Goal: Task Accomplishment & Management: Complete application form

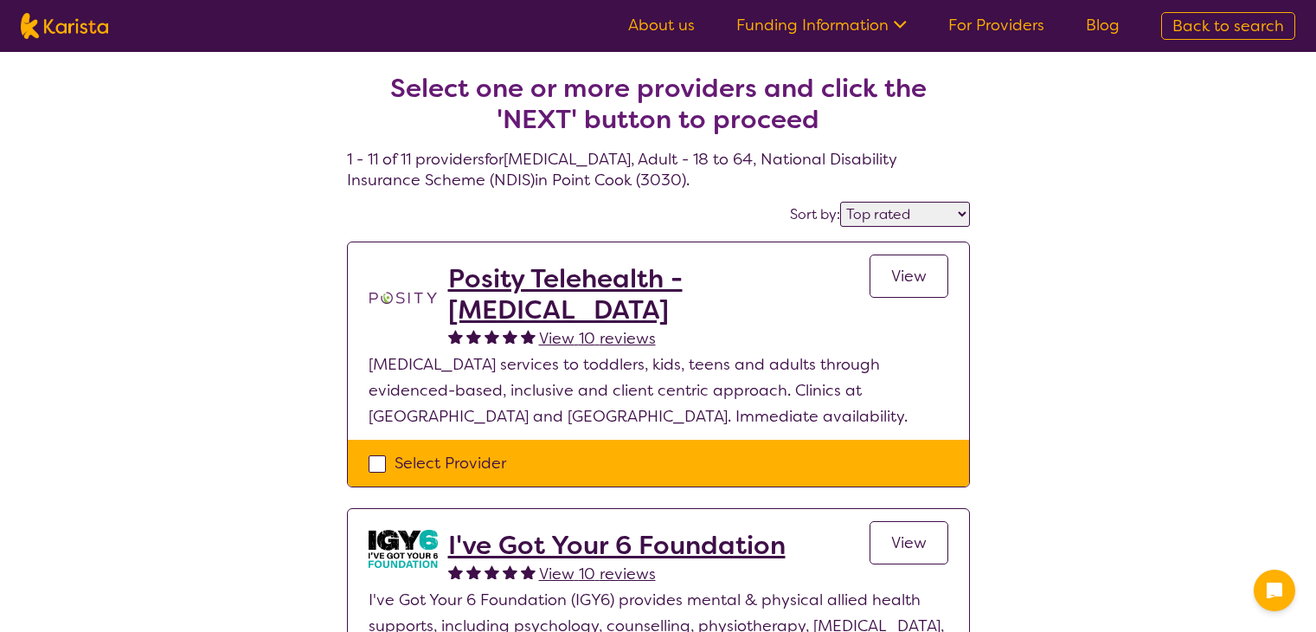
select select "by_score"
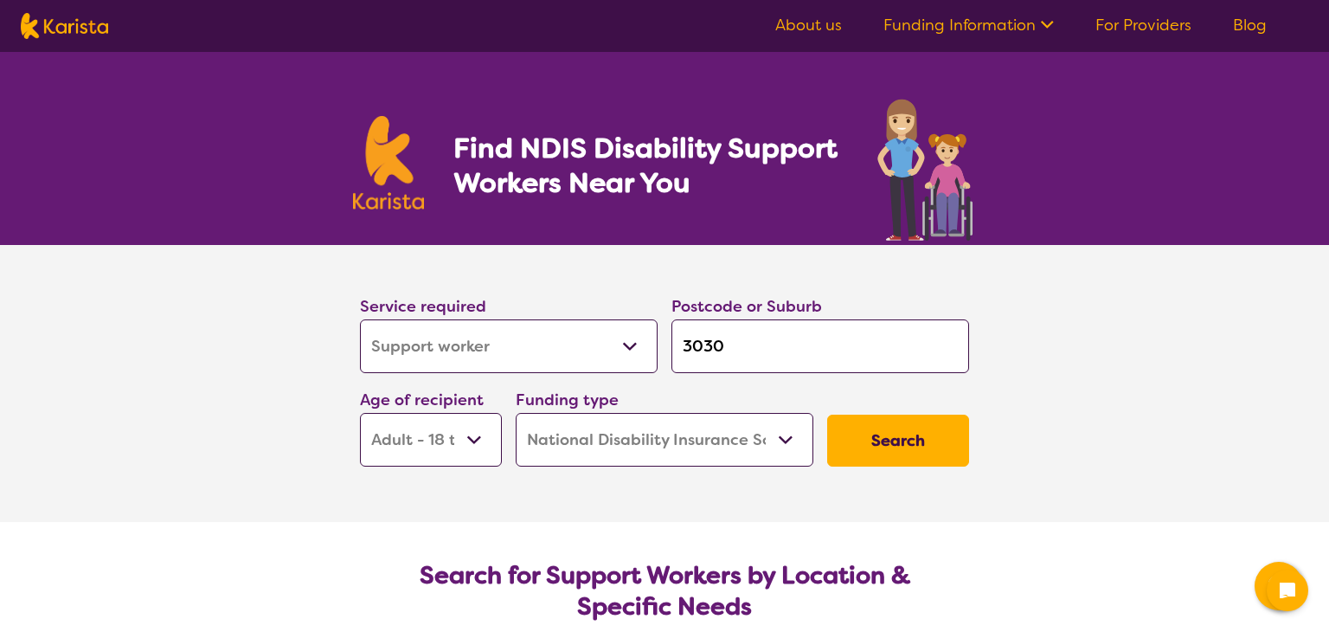
select select "Support worker"
select select "AD"
select select "NDIS"
select select "Support worker"
select select "AD"
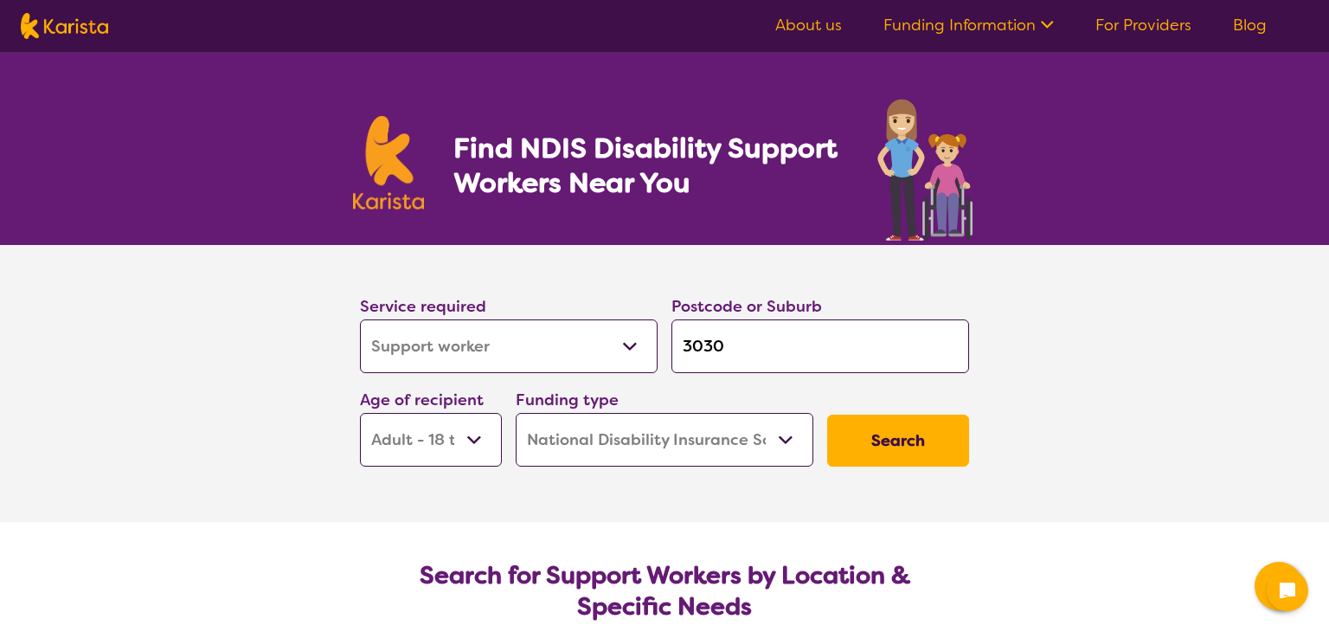
select select "NDIS"
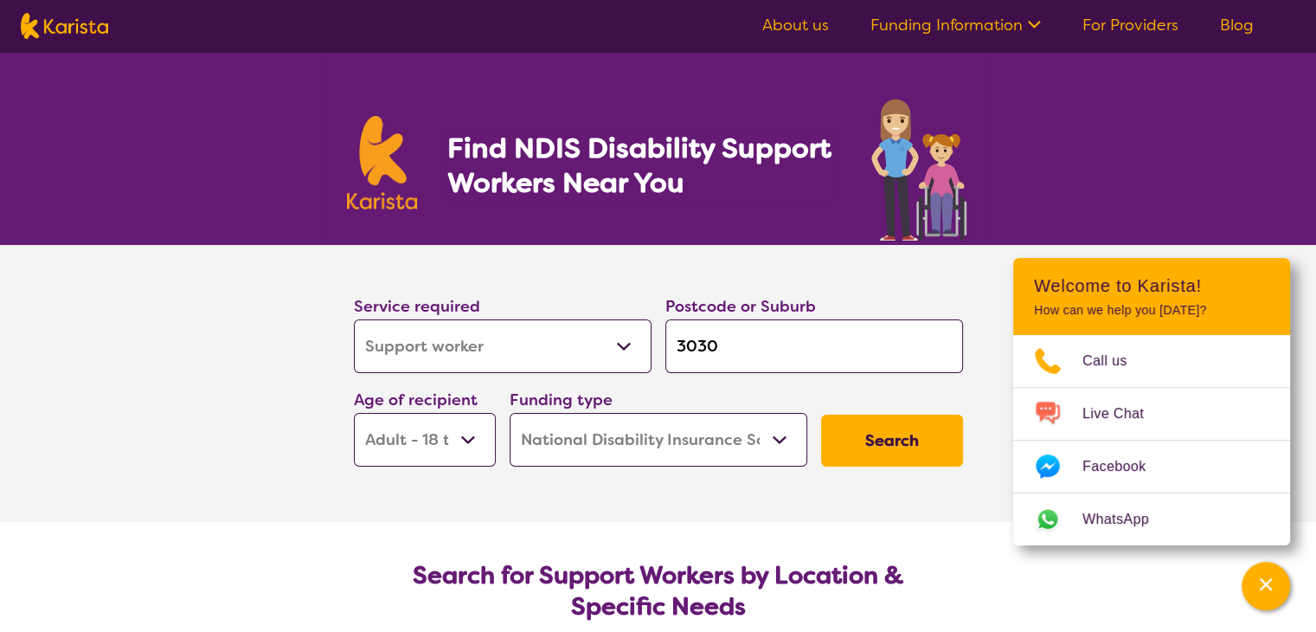
click at [501, 346] on select "Allied Health Assistant Assessment ([MEDICAL_DATA] or [MEDICAL_DATA]) Behaviour…" at bounding box center [503, 346] width 298 height 54
select select "Speech therapy"
click at [354, 319] on select "Allied Health Assistant Assessment ([MEDICAL_DATA] or [MEDICAL_DATA]) Behaviour…" at bounding box center [503, 346] width 298 height 54
select select "Speech therapy"
drag, startPoint x: 747, startPoint y: 350, endPoint x: 493, endPoint y: 368, distance: 254.9
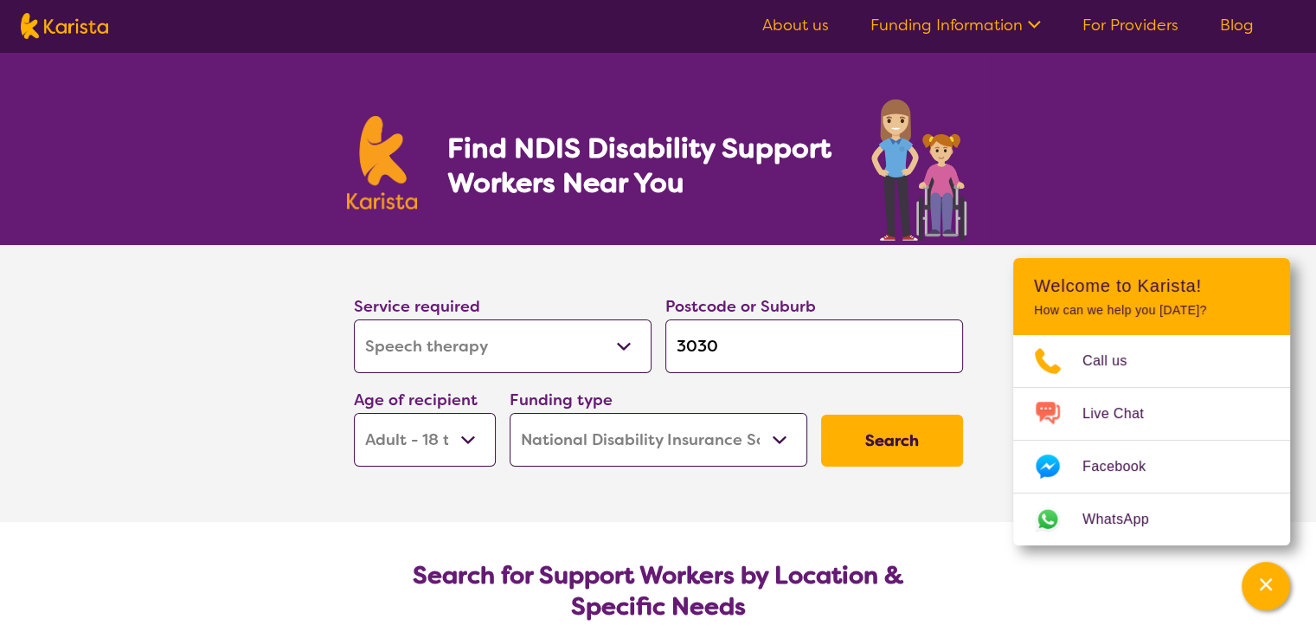
click at [509, 368] on div "Service required Allied Health Assistant Assessment ([MEDICAL_DATA] or [MEDICAL…" at bounding box center [658, 379] width 623 height 187
drag, startPoint x: 501, startPoint y: 382, endPoint x: 497, endPoint y: 369, distance: 13.4
click at [500, 378] on div "Service required Allied Health Assistant Assessment ([MEDICAL_DATA] or [MEDICAL…" at bounding box center [658, 379] width 623 height 187
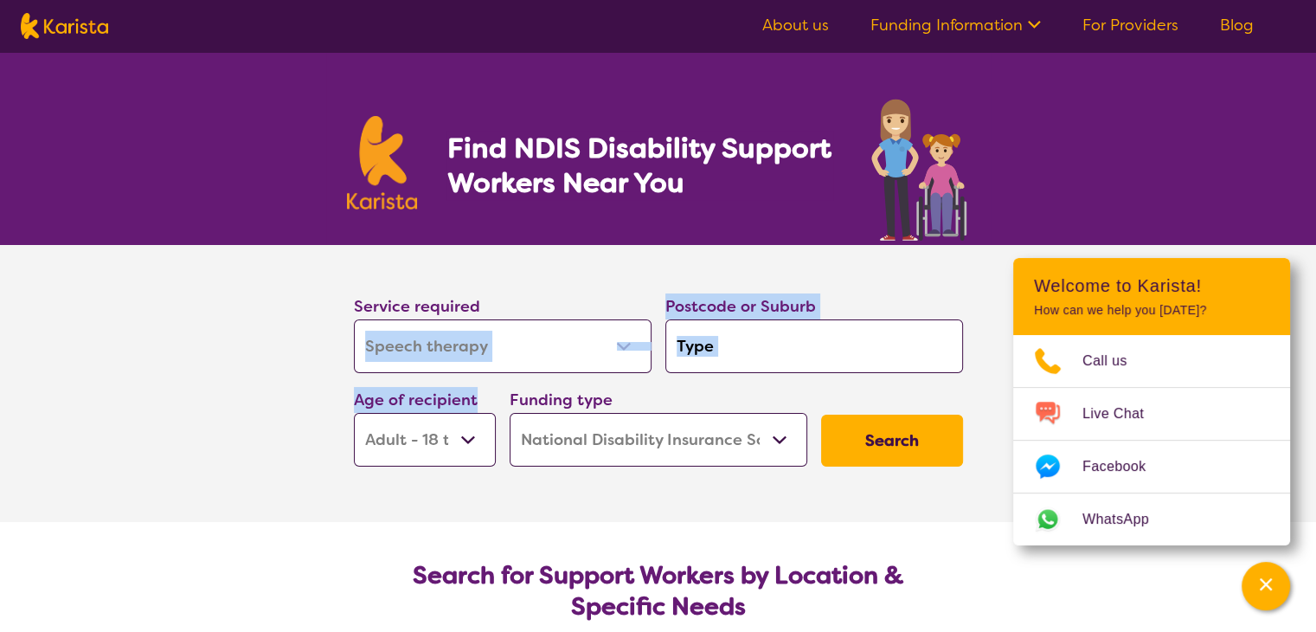
click at [495, 354] on select "Allied Health Assistant Assessment ([MEDICAL_DATA] or [MEDICAL_DATA]) Behaviour…" at bounding box center [503, 346] width 298 height 54
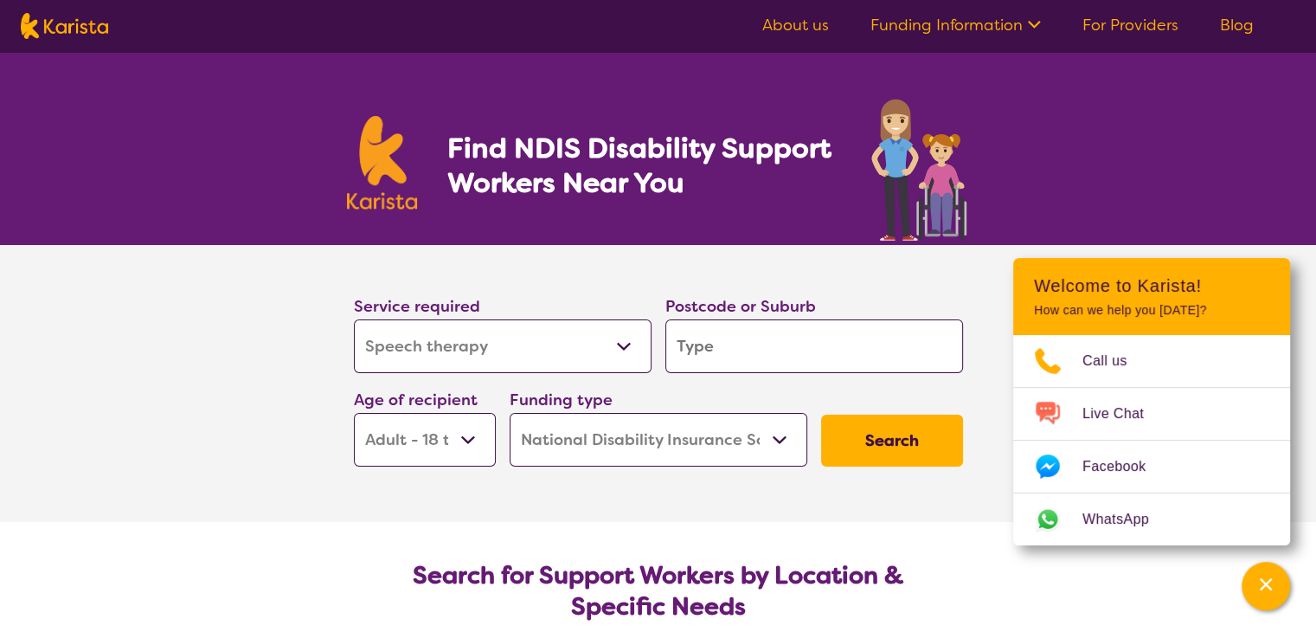
click at [330, 357] on section "Service required Allied Health Assistant Assessment ([MEDICAL_DATA] or [MEDICAL…" at bounding box center [658, 359] width 664 height 228
click at [701, 355] on input "search" at bounding box center [814, 346] width 298 height 54
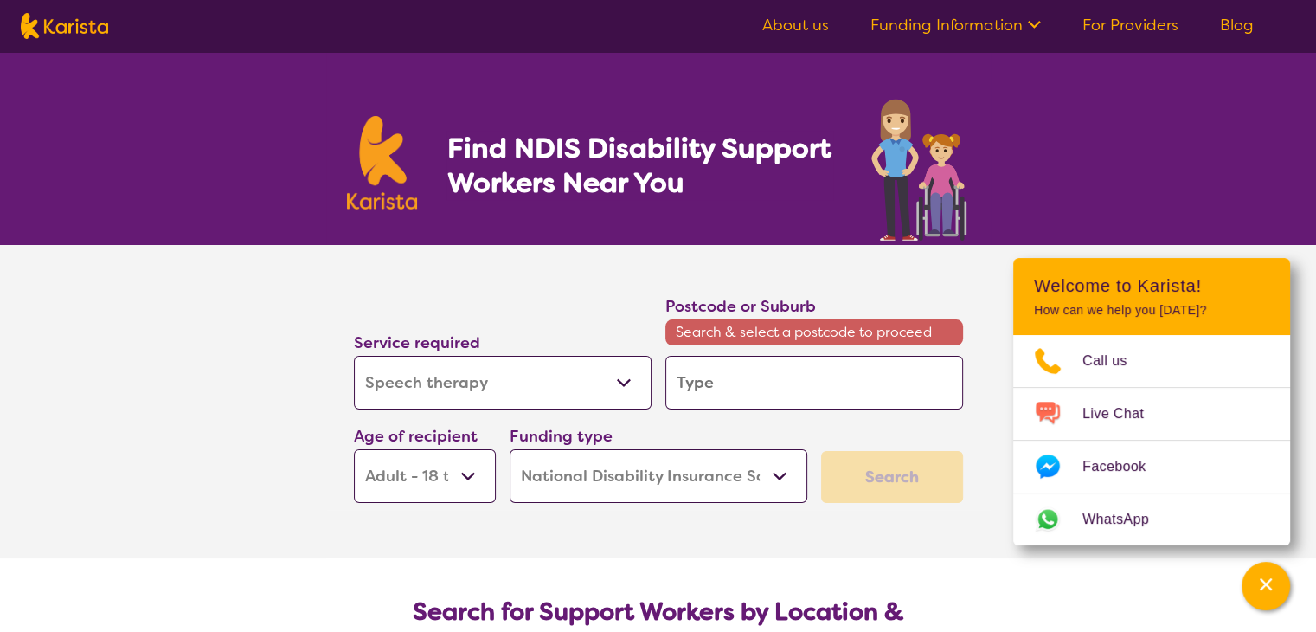
type input "3"
type input "31"
type input "319"
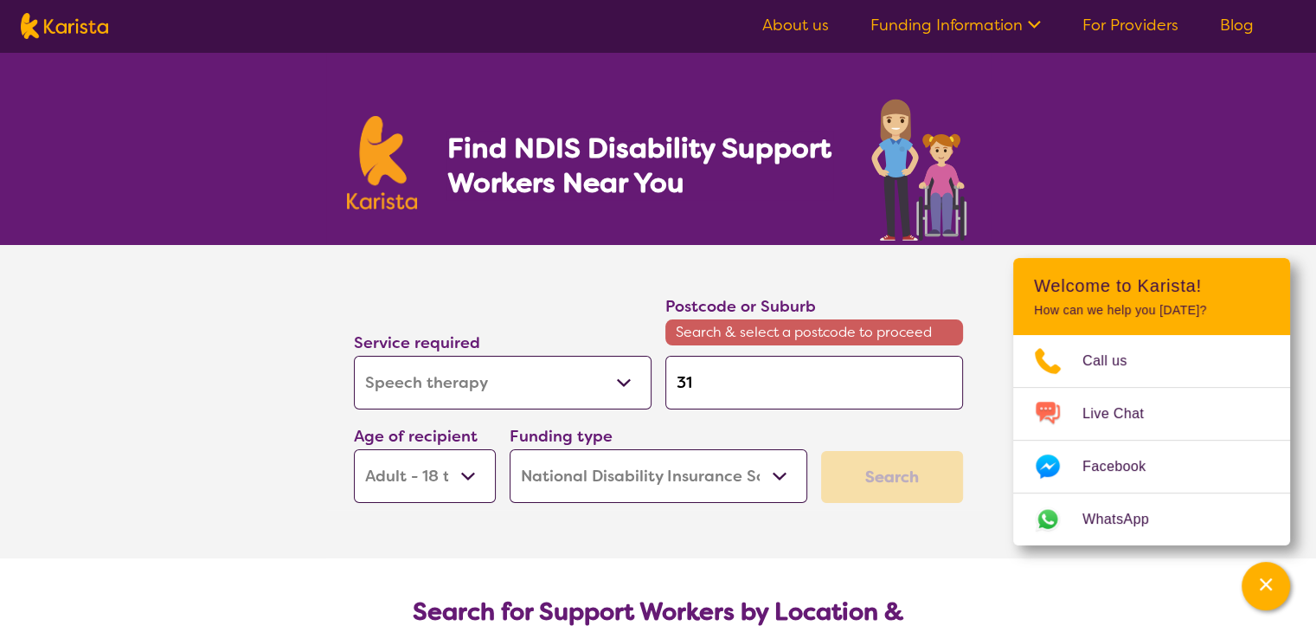
type input "319"
type input "3199"
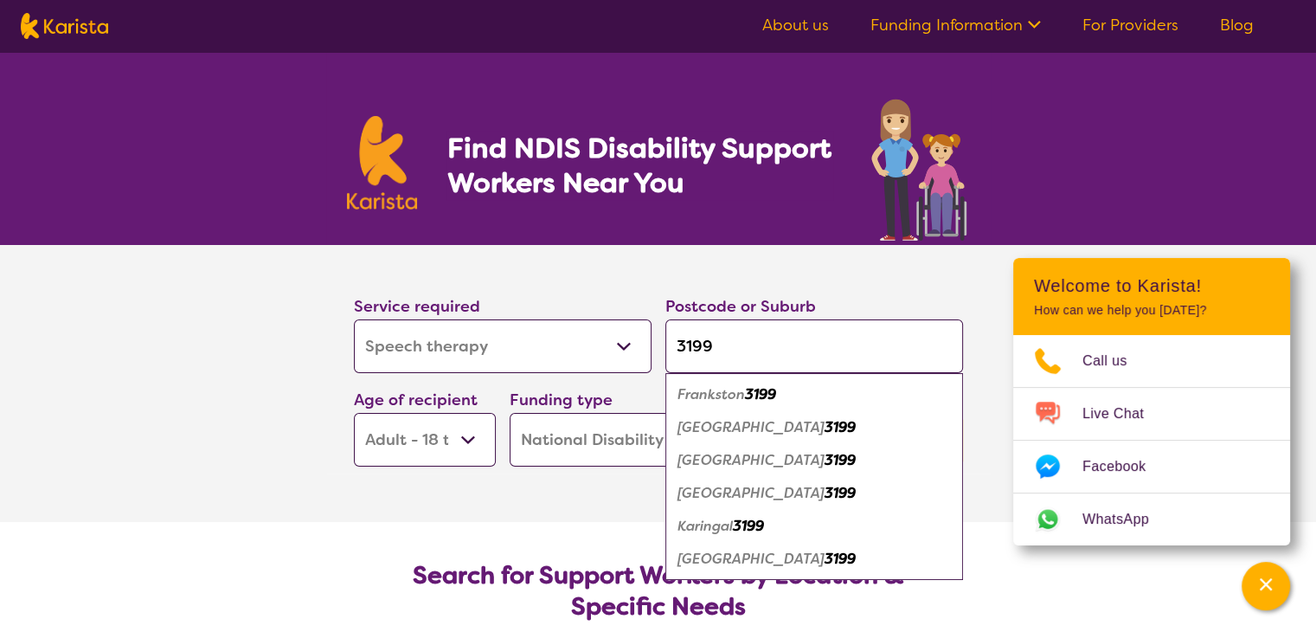
type input "3199"
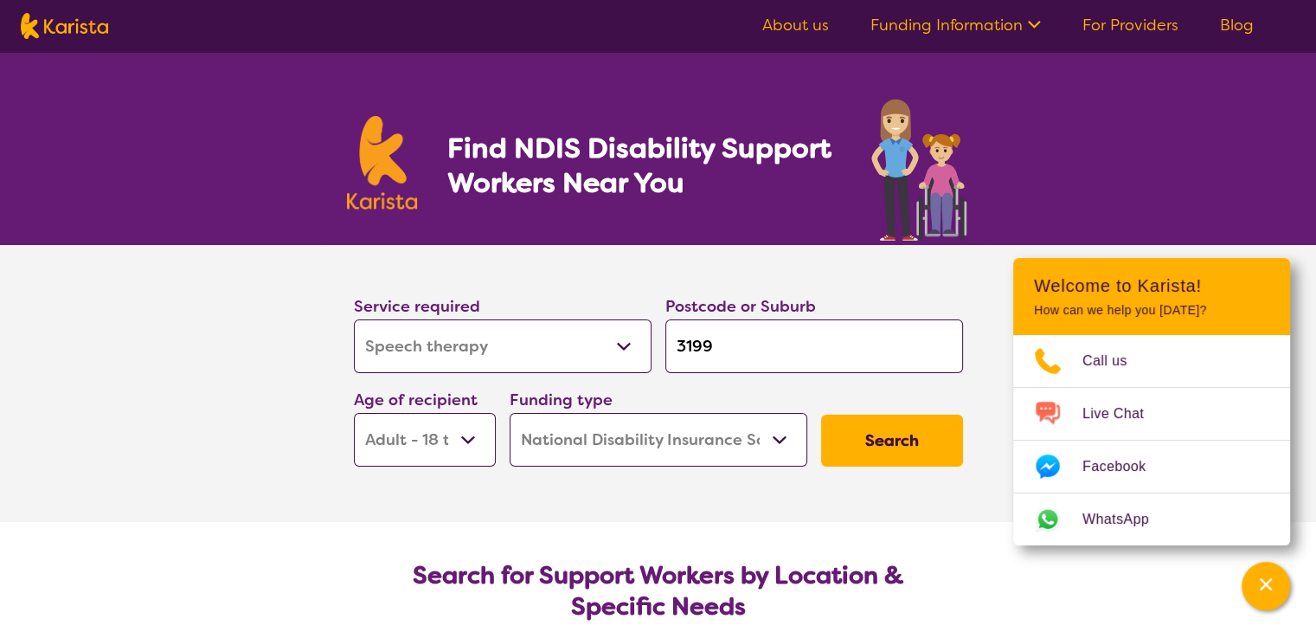
click at [433, 433] on select "Early Childhood - 0 to 9 Child - 10 to 11 Adolescent - 12 to 17 Adult - 18 to 6…" at bounding box center [425, 440] width 142 height 54
click at [455, 444] on select "Early Childhood - 0 to 9 Child - 10 to 11 Adolescent - 12 to 17 Adult - 18 to 6…" at bounding box center [425, 440] width 142 height 54
select select "AS"
click at [354, 413] on select "Early Childhood - 0 to 9 Child - 10 to 11 Adolescent - 12 to 17 Adult - 18 to 6…" at bounding box center [425, 440] width 142 height 54
select select "AS"
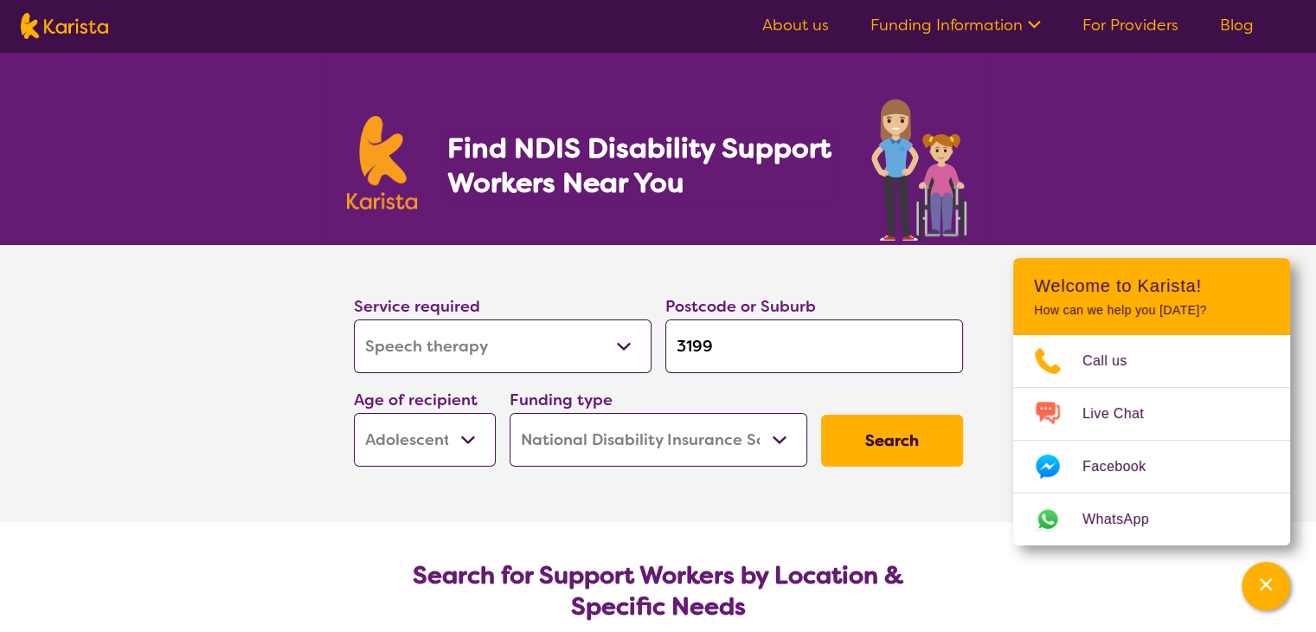
click at [464, 437] on select "Early Childhood - 0 to 9 Child - 10 to 11 Adolescent - 12 to 17 Adult - 18 to 6…" at bounding box center [425, 440] width 142 height 54
click at [354, 413] on select "Early Childhood - 0 to 9 Child - 10 to 11 Adolescent - 12 to 17 Adult - 18 to 6…" at bounding box center [425, 440] width 142 height 54
click at [889, 438] on button "Search" at bounding box center [892, 440] width 142 height 52
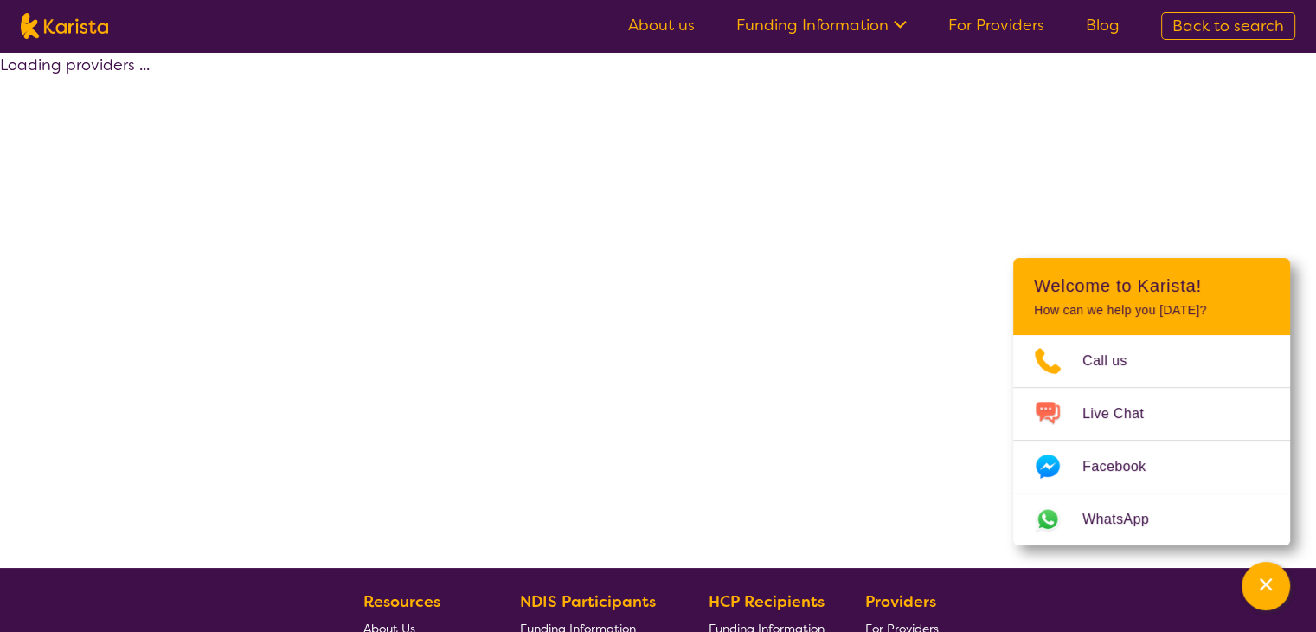
select select "by_score"
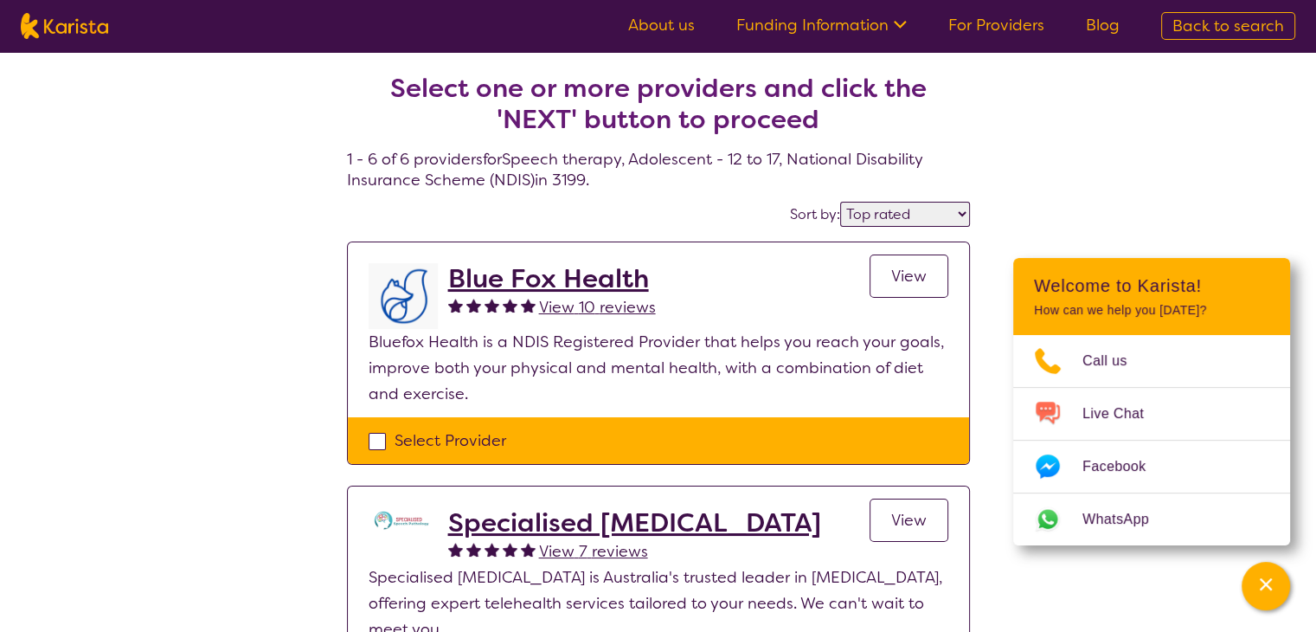
click at [561, 278] on h2 "Blue Fox Health" at bounding box center [552, 278] width 208 height 31
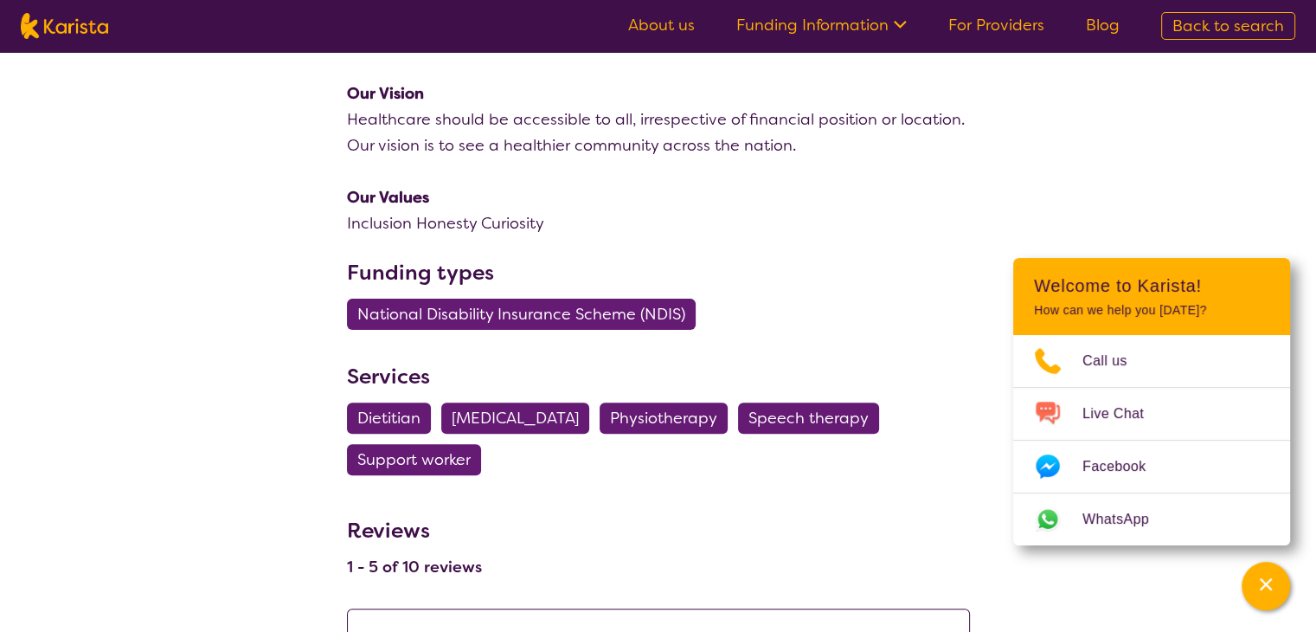
scroll to position [519, 0]
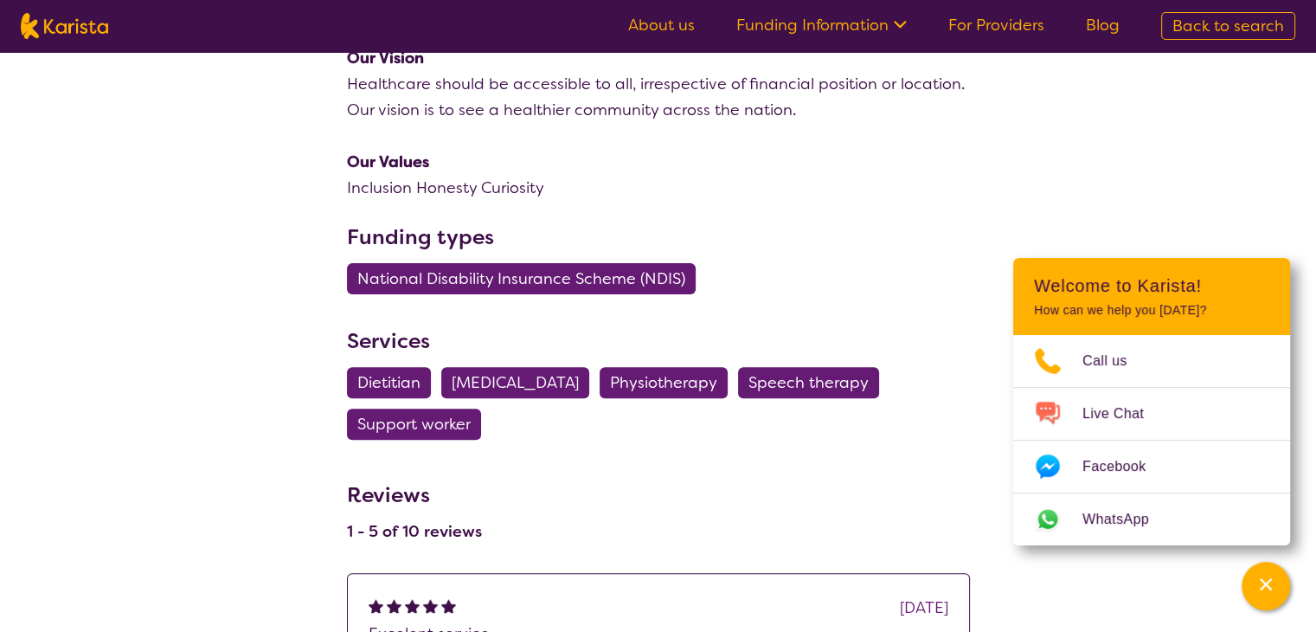
click at [823, 380] on span "Speech therapy" at bounding box center [808, 382] width 120 height 31
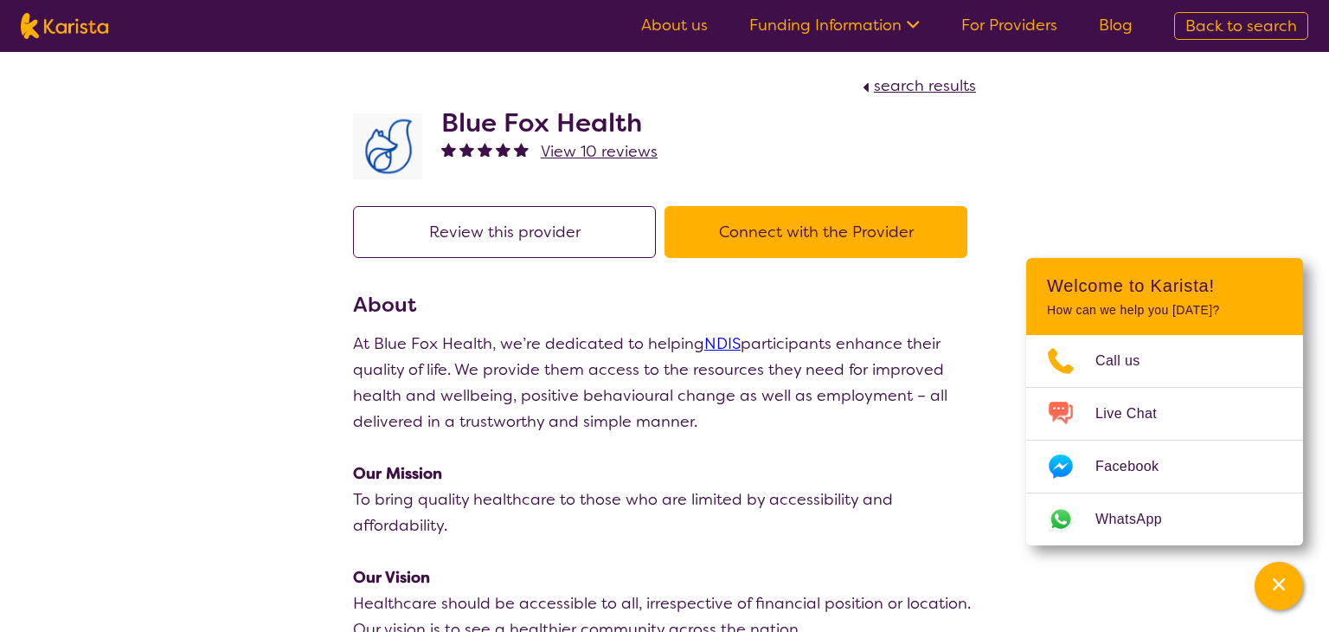
select select "Speech therapy"
select select "AS"
select select "NDIS"
select select "Speech therapy"
select select "AS"
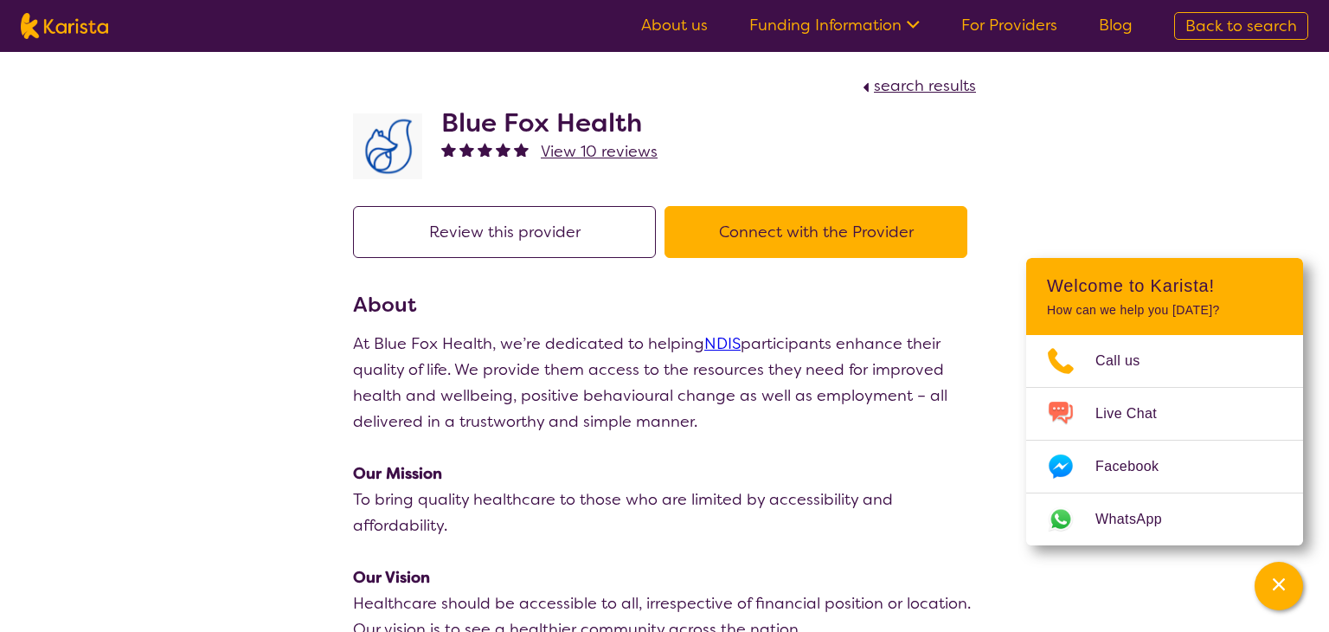
select select "NDIS"
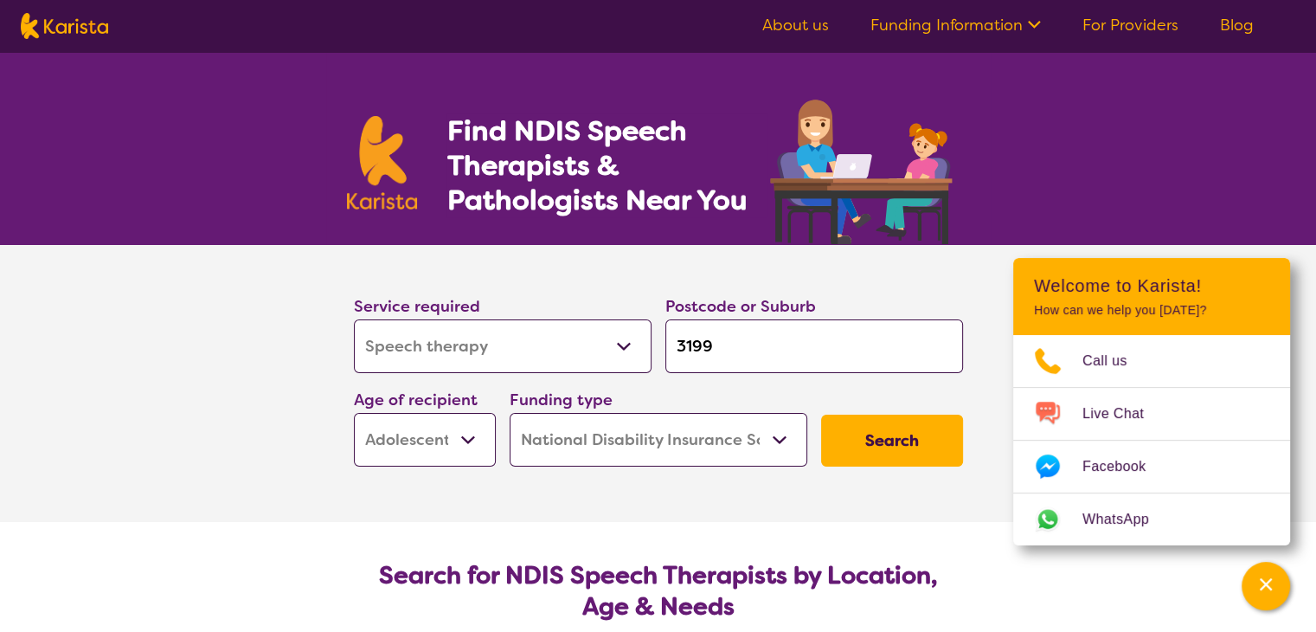
click at [850, 433] on button "Search" at bounding box center [892, 440] width 142 height 52
select select "by_score"
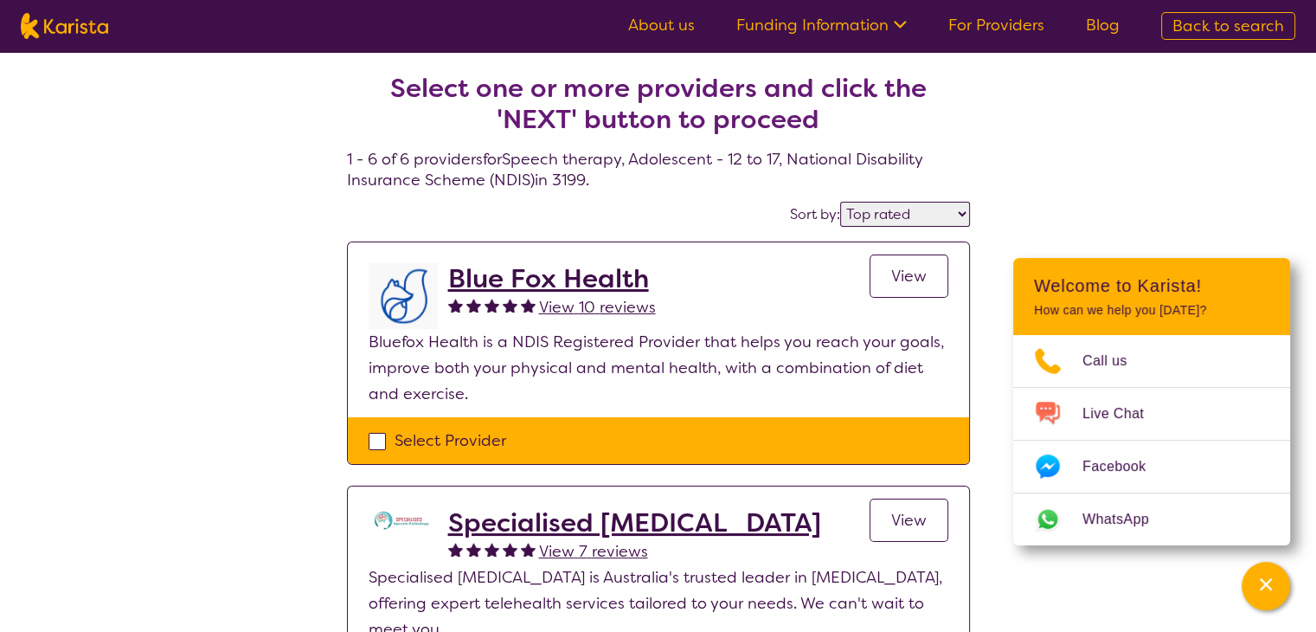
click at [558, 278] on h2 "Blue Fox Health" at bounding box center [552, 278] width 208 height 31
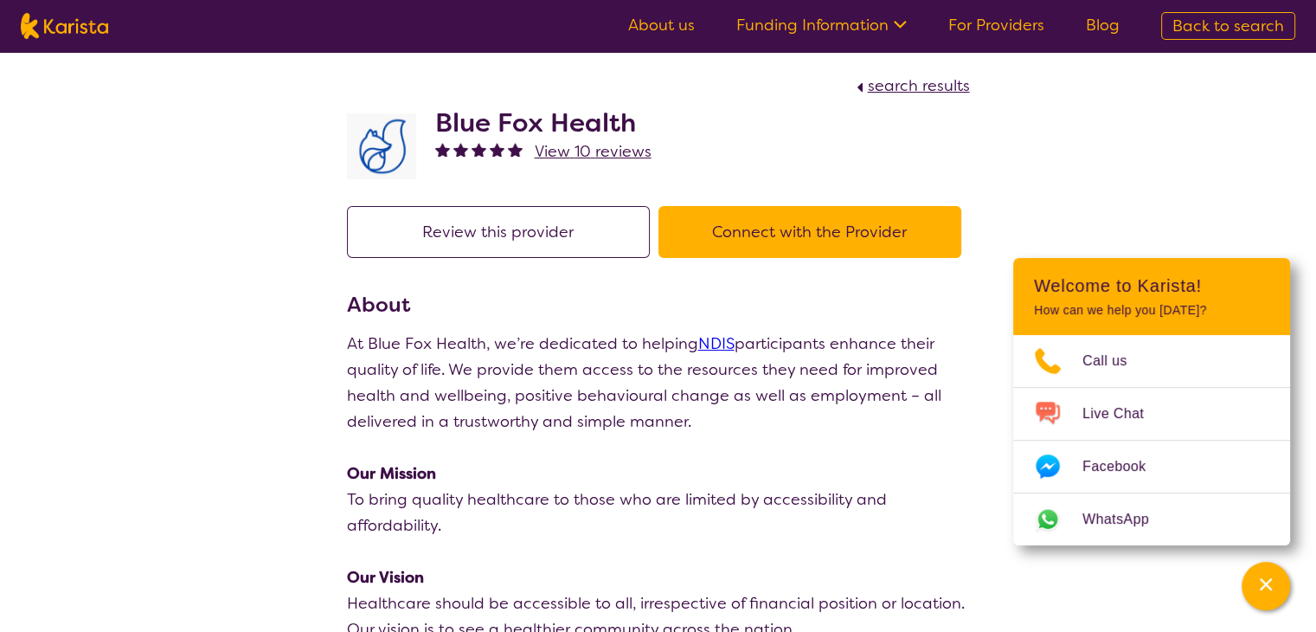
click at [844, 226] on button "Connect with the Provider" at bounding box center [809, 232] width 303 height 52
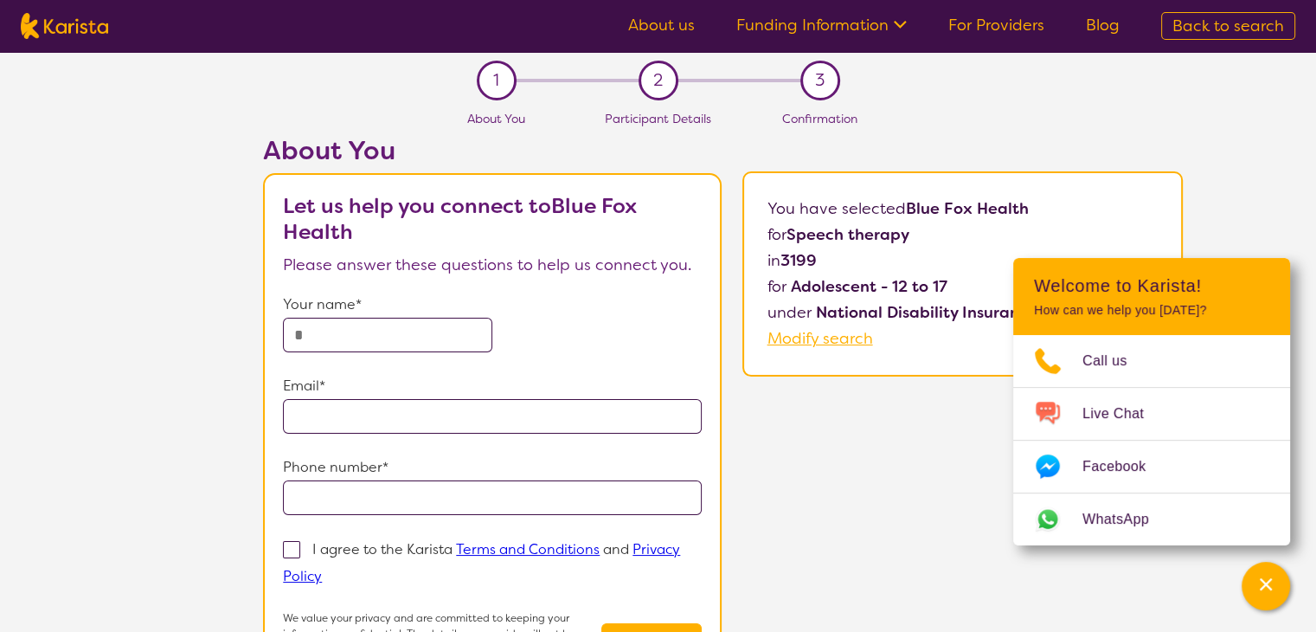
click at [370, 325] on input "text" at bounding box center [387, 335] width 209 height 35
type input "**********"
type input "*"
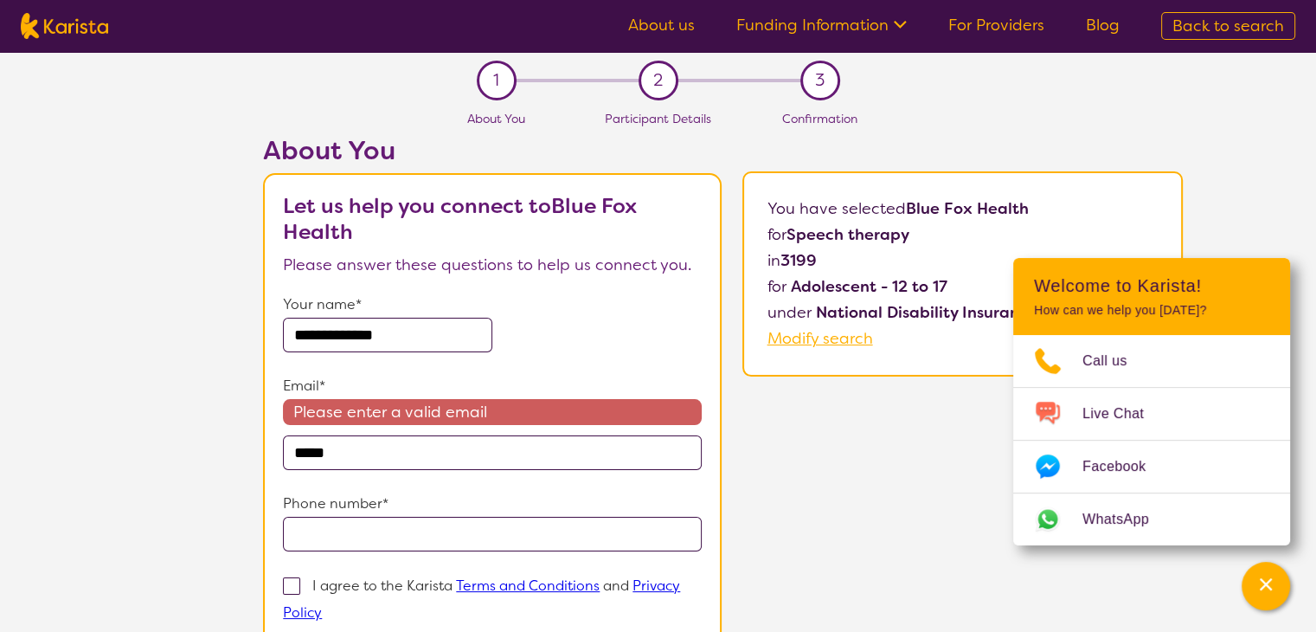
type input "**********"
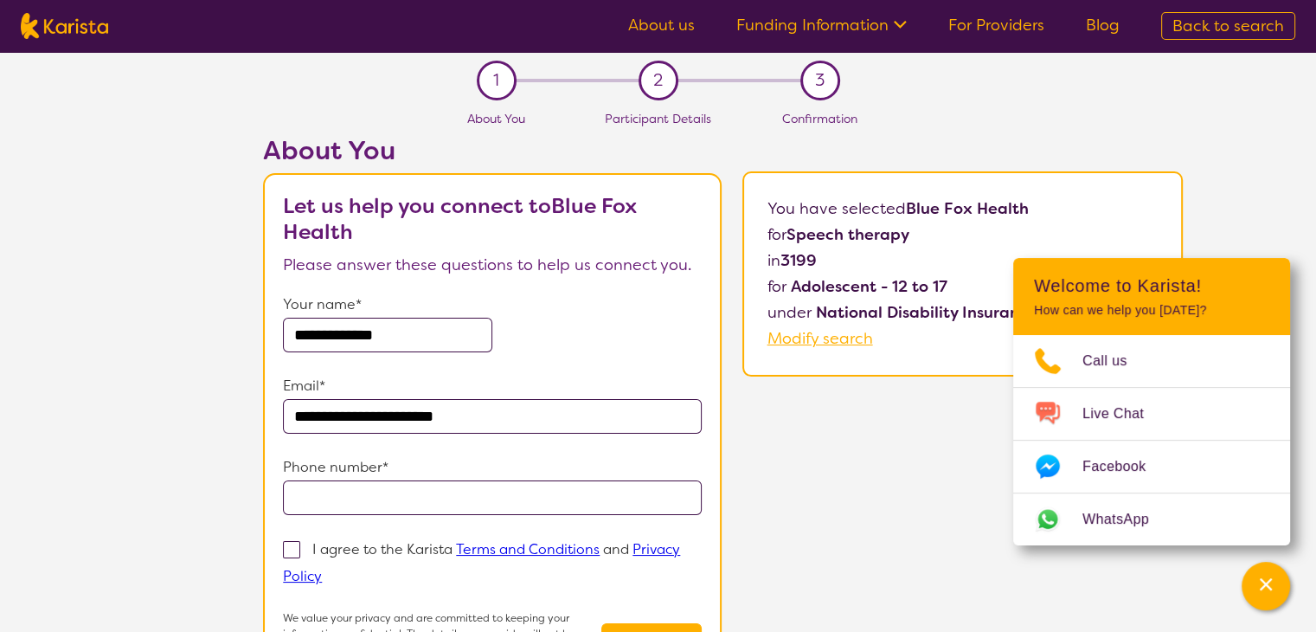
click at [343, 502] on input "tel" at bounding box center [492, 497] width 419 height 35
type input "**********"
click at [297, 550] on span at bounding box center [291, 549] width 17 height 17
click at [322, 569] on input "I agree to the Karista Terms and Conditions and Privacy Policy" at bounding box center [327, 574] width 11 height 11
checkbox input "true"
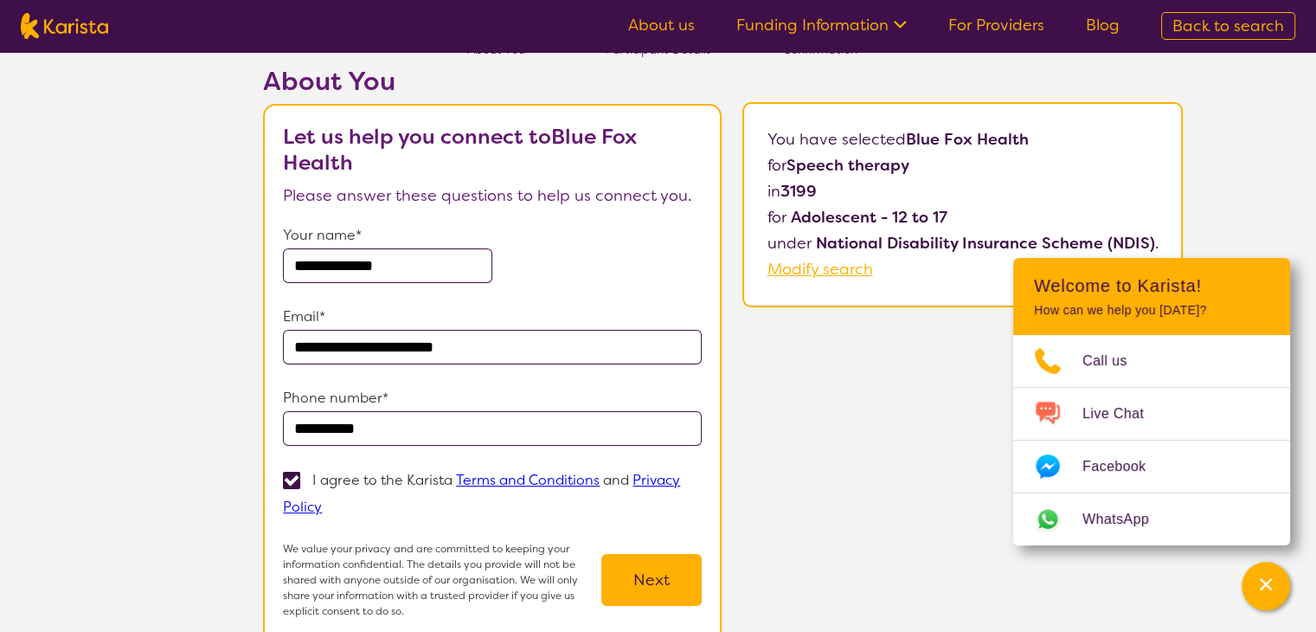
scroll to position [173, 0]
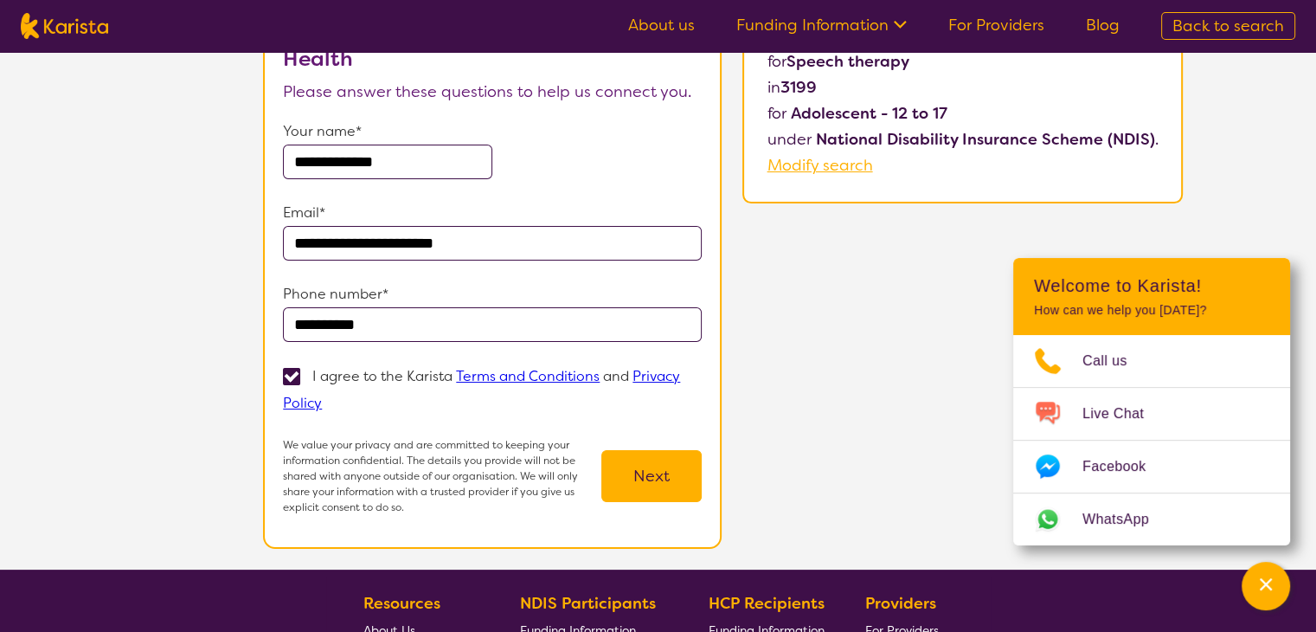
click at [427, 163] on input "**********" at bounding box center [387, 161] width 209 height 35
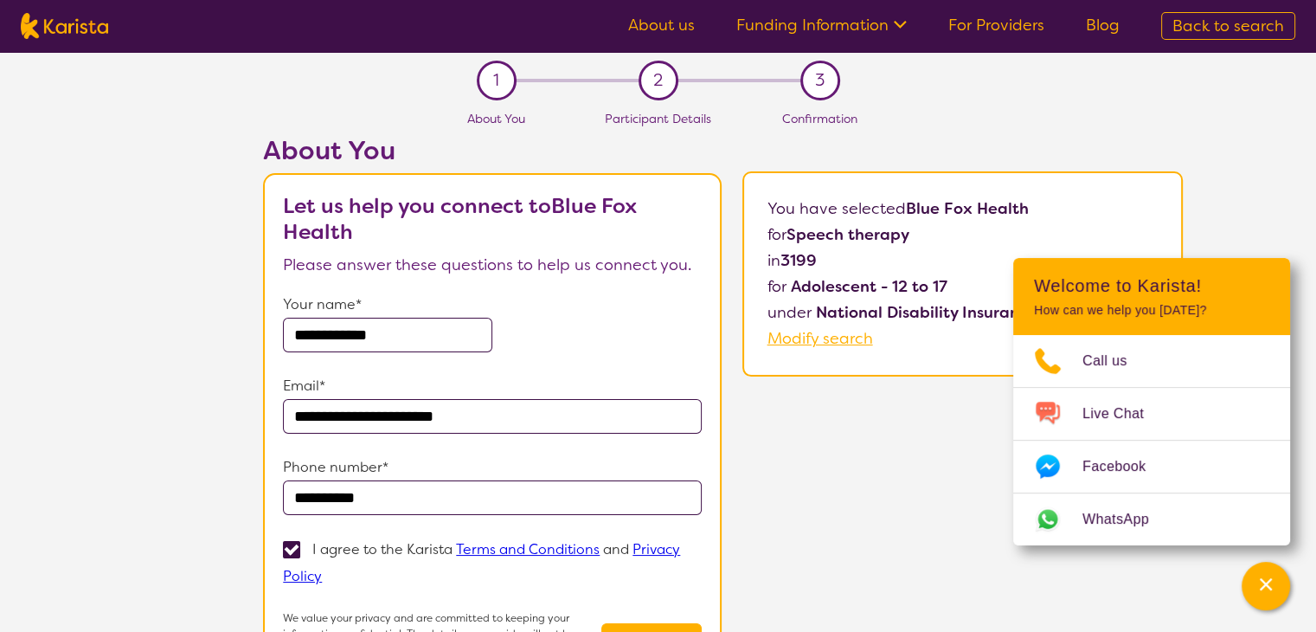
scroll to position [87, 0]
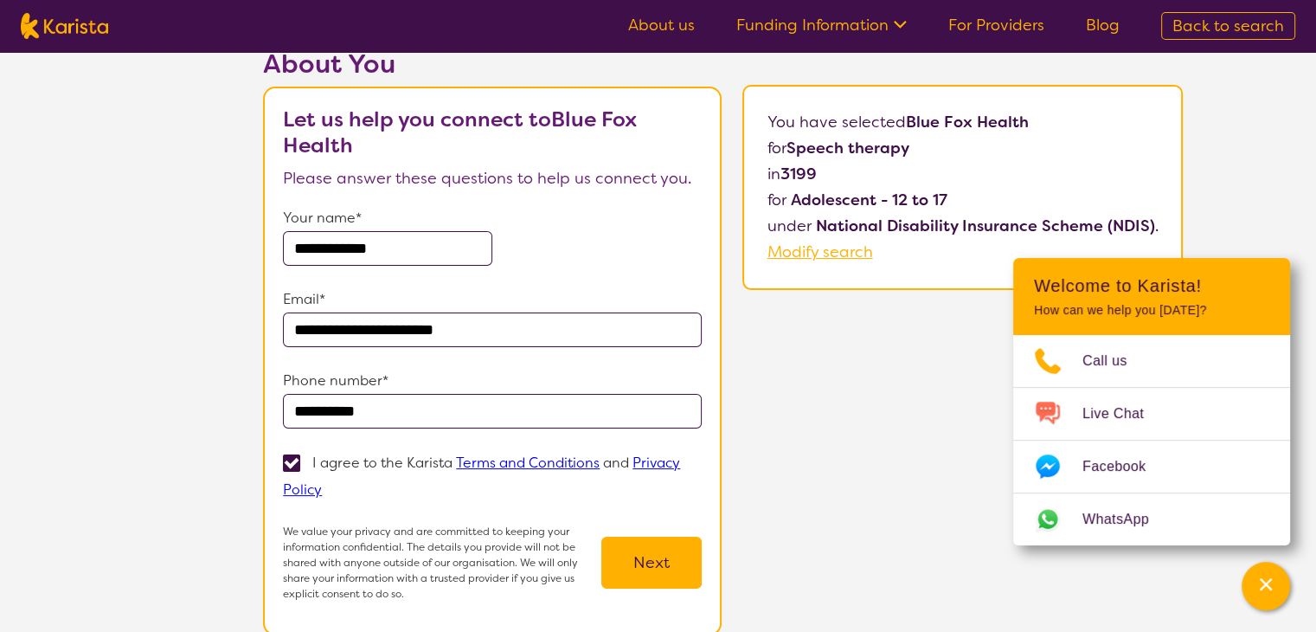
type input "**********"
click at [658, 558] on button "Next" at bounding box center [651, 562] width 100 height 52
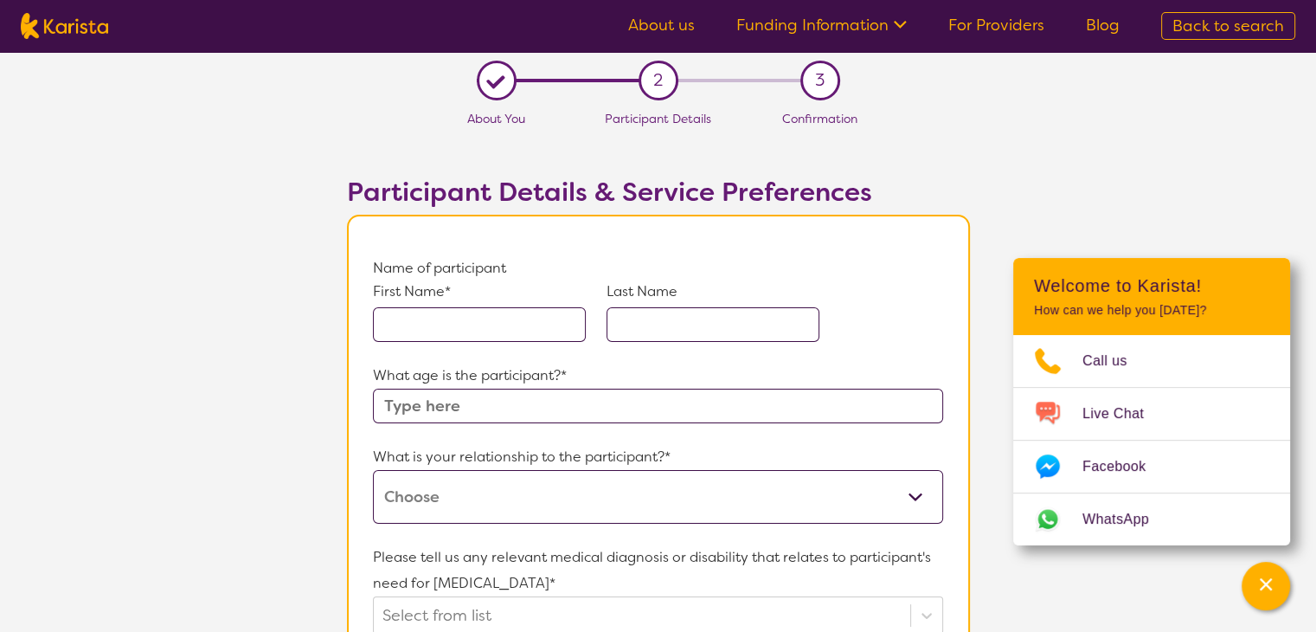
drag, startPoint x: 474, startPoint y: 320, endPoint x: 453, endPoint y: 316, distance: 21.2
click at [474, 319] on input "text" at bounding box center [479, 324] width 213 height 35
type input "Oscar"
type input "Brown"
click at [418, 405] on input "text" at bounding box center [657, 405] width 569 height 35
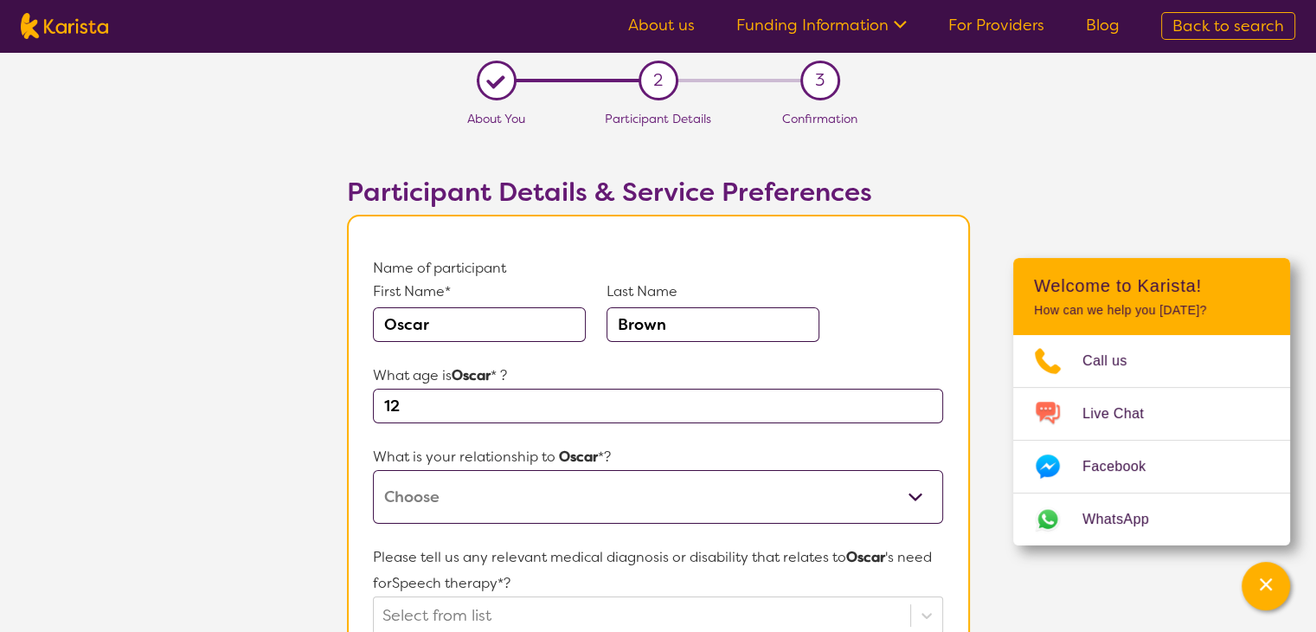
type input "12"
click at [481, 490] on select "This request is for myself I am their parent I am their child I am their spouse…" at bounding box center [657, 497] width 569 height 54
select select "I am their Support Coordinator"
click at [373, 470] on select "This request is for myself I am their parent I am their child I am their spouse…" at bounding box center [657, 497] width 569 height 54
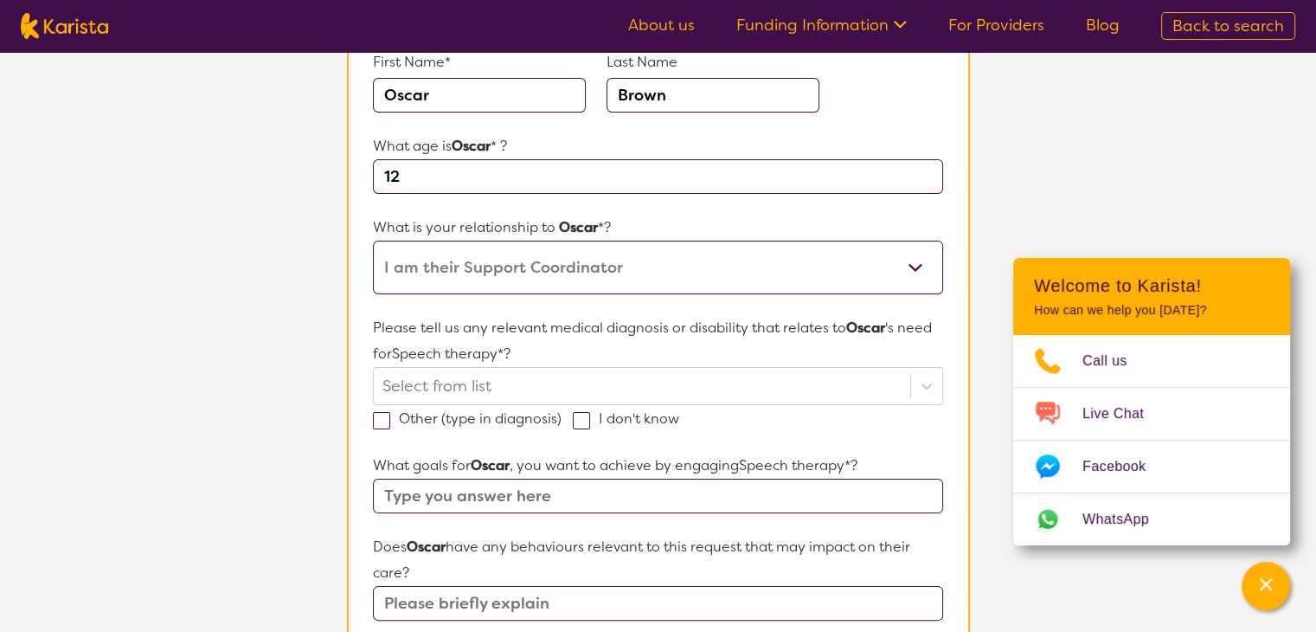
scroll to position [260, 0]
